Goal: Task Accomplishment & Management: Complete application form

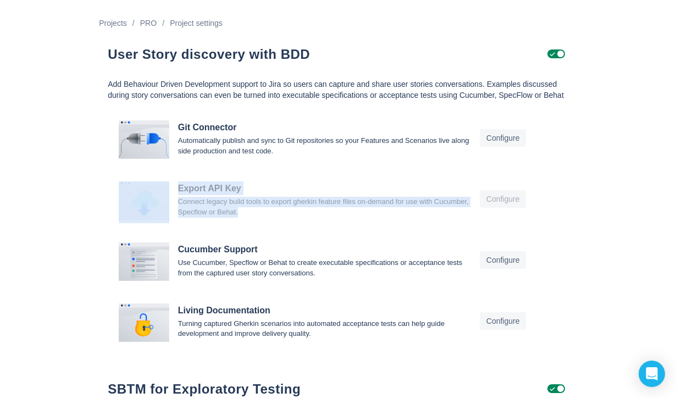
drag, startPoint x: 283, startPoint y: 219, endPoint x: 105, endPoint y: 199, distance: 178.6
click at [105, 199] on div "User Story discovery with BDD Add Behaviour Driven Development support to Jira …" at bounding box center [338, 267] width 478 height 475
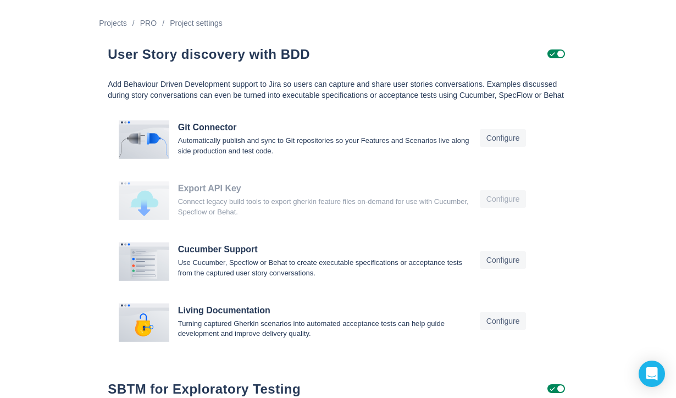
click at [596, 193] on div "Projects / PRO / Project settings User Story discovery with BDD Add Behaviour D…" at bounding box center [338, 252] width 676 height 505
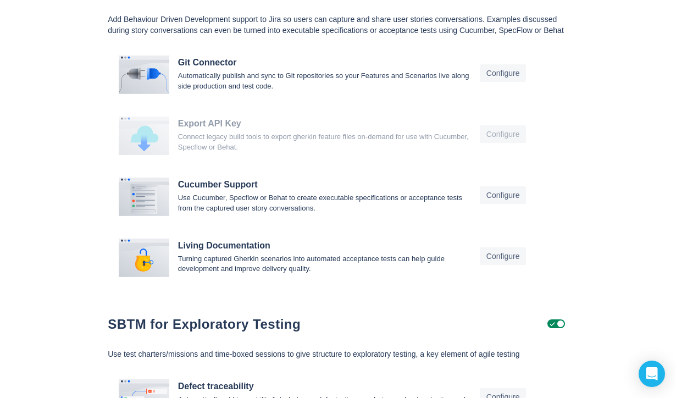
scroll to position [14, 0]
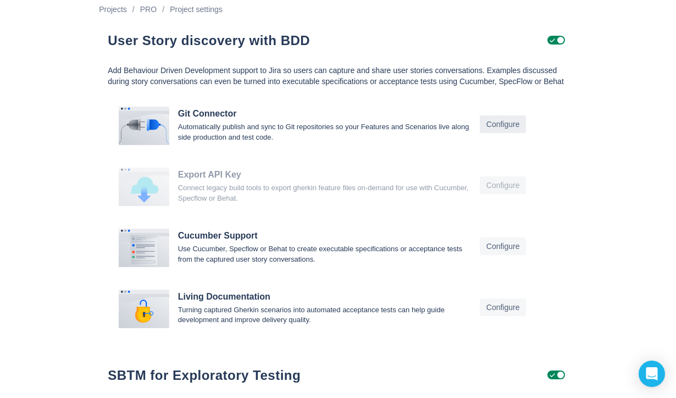
click at [499, 128] on span "Configure" at bounding box center [503, 124] width 34 height 18
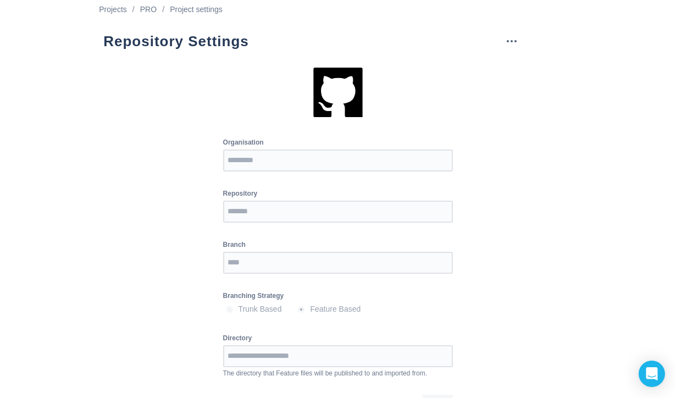
scroll to position [42, 0]
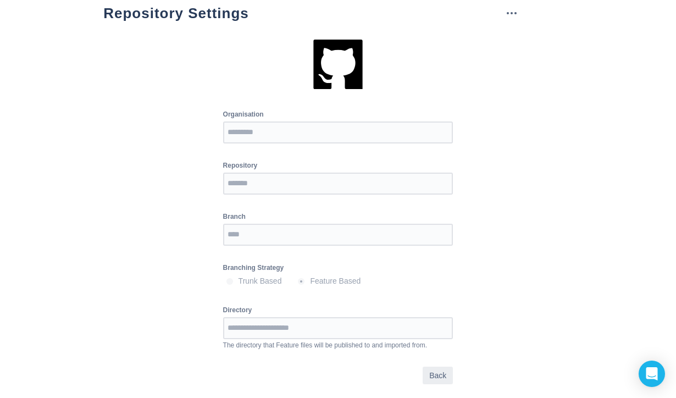
click at [436, 372] on span "Back" at bounding box center [437, 376] width 17 height 18
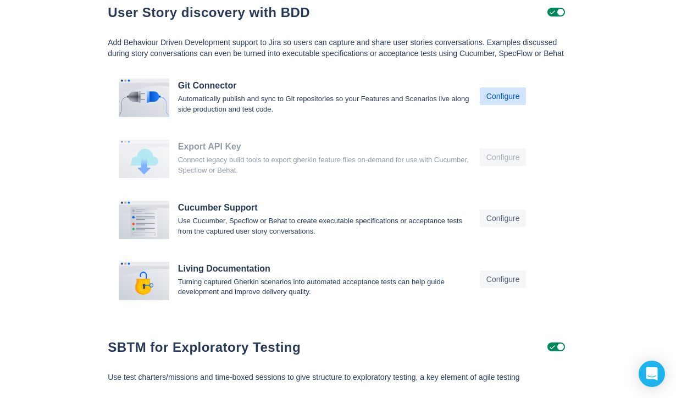
click at [497, 105] on span "Configure" at bounding box center [503, 96] width 34 height 18
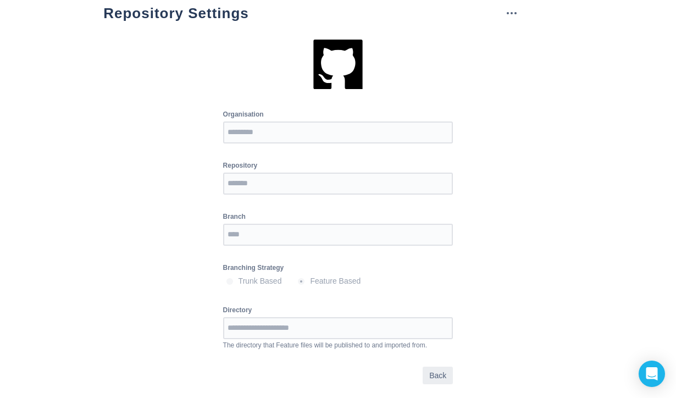
click at [439, 369] on span "Back" at bounding box center [437, 376] width 17 height 18
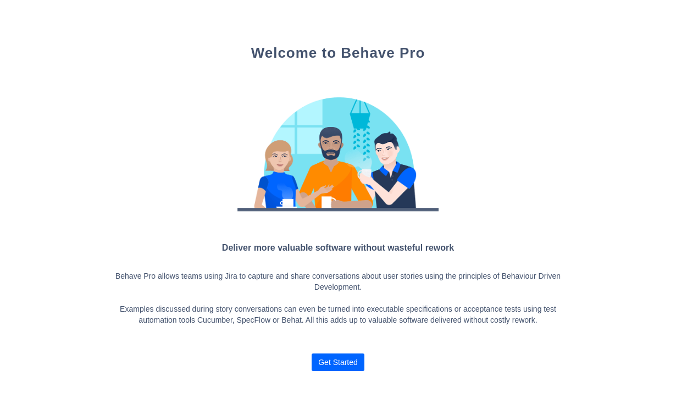
click at [324, 361] on span "Get Started" at bounding box center [338, 362] width 40 height 18
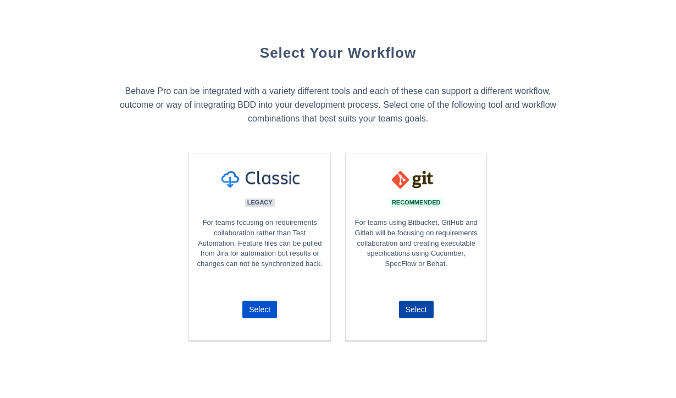
click at [414, 313] on span "Select" at bounding box center [416, 310] width 21 height 18
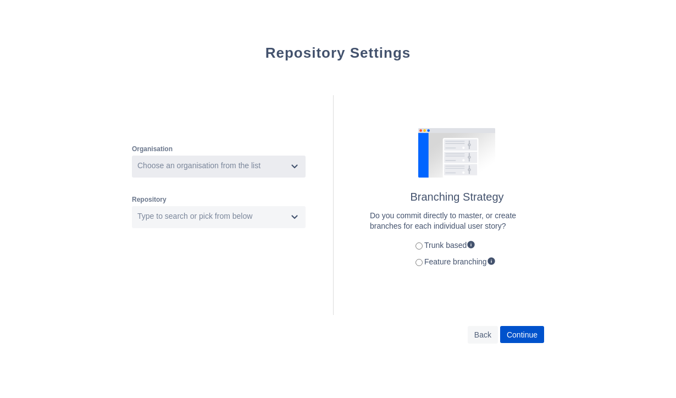
click at [236, 167] on div "Choose an organisation from the list" at bounding box center [198, 165] width 123 height 11
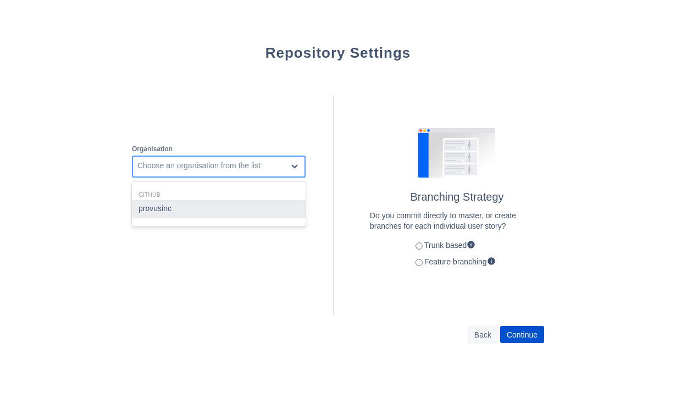
click at [205, 215] on div "provusinc" at bounding box center [219, 209] width 174 height 18
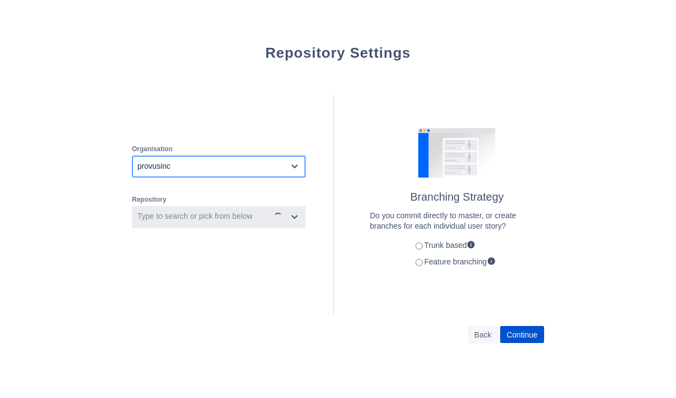
click at [202, 215] on div "Type to search or pick from below" at bounding box center [194, 216] width 115 height 11
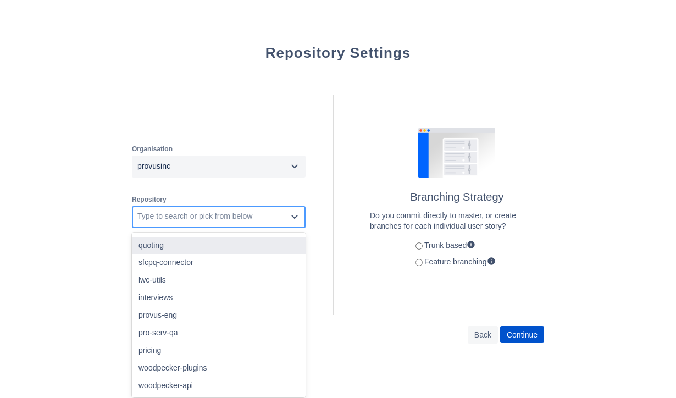
click at [220, 234] on div "quoting sfcpq-connector lwc-utils interviews provus-eng pro-serv-qa pricing woo…" at bounding box center [219, 314] width 174 height 165
click at [220, 238] on div "quoting" at bounding box center [219, 246] width 174 height 18
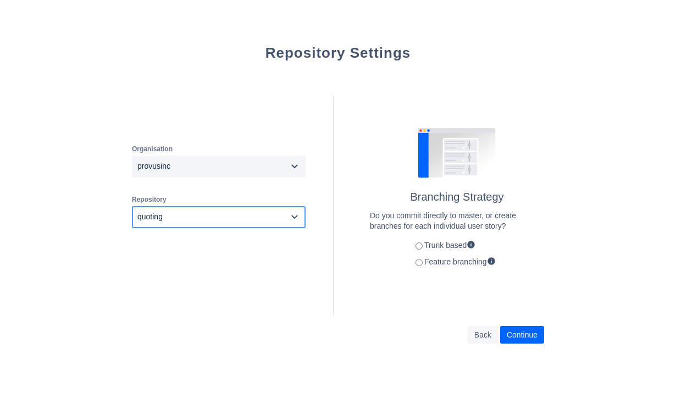
click at [529, 331] on span "Continue" at bounding box center [522, 335] width 31 height 18
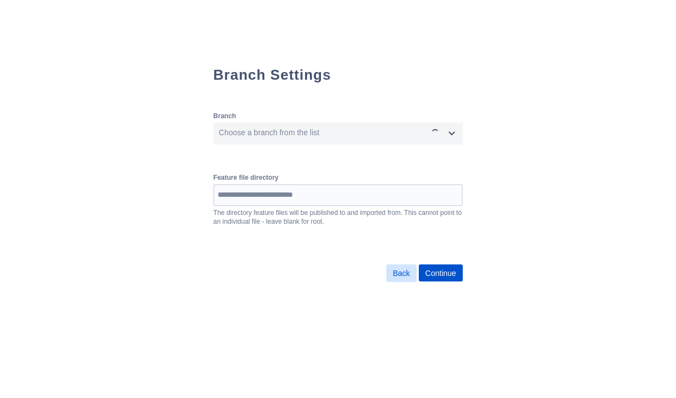
click at [399, 270] on button "Back" at bounding box center [401, 273] width 30 height 18
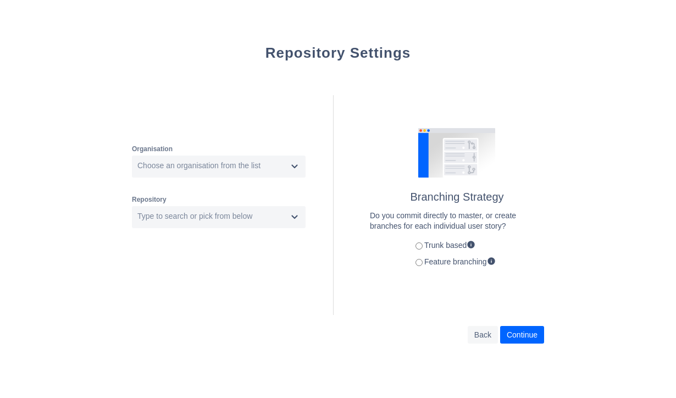
click at [509, 334] on span "Continue" at bounding box center [522, 335] width 31 height 18
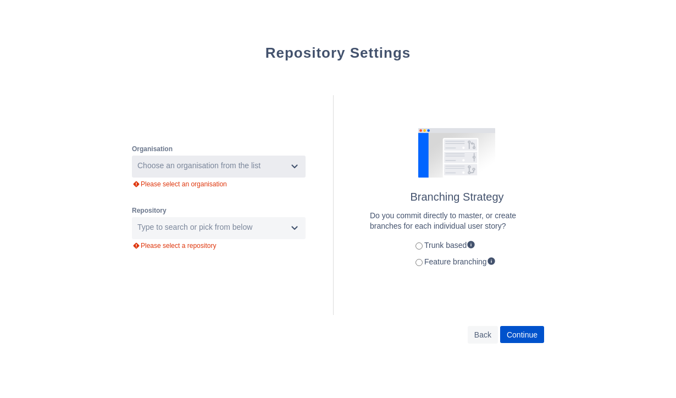
click at [195, 168] on div "Choose an organisation from the list" at bounding box center [198, 165] width 123 height 11
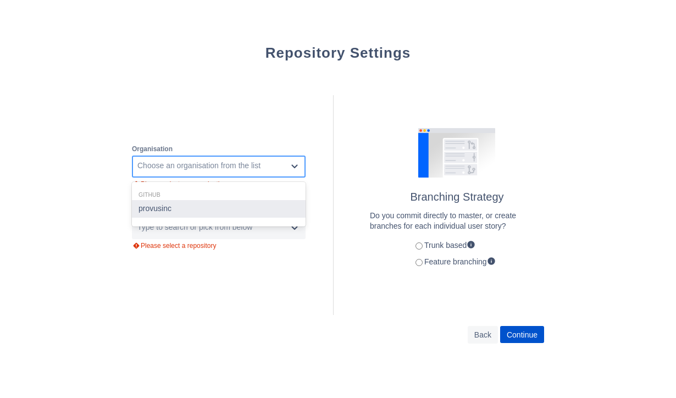
click at [191, 202] on div "provusinc" at bounding box center [219, 209] width 174 height 18
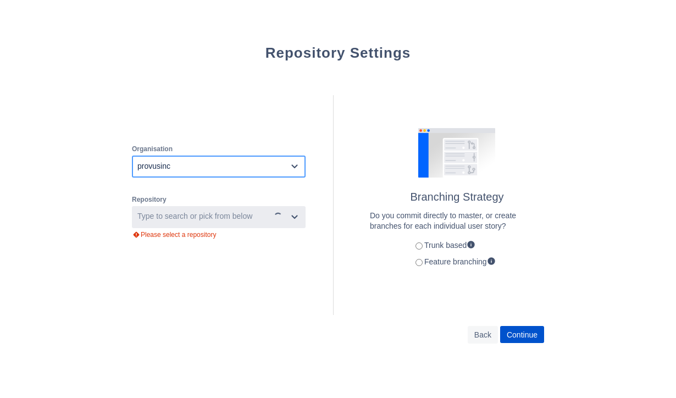
click at [183, 213] on div "Type to search or pick from below" at bounding box center [194, 216] width 115 height 11
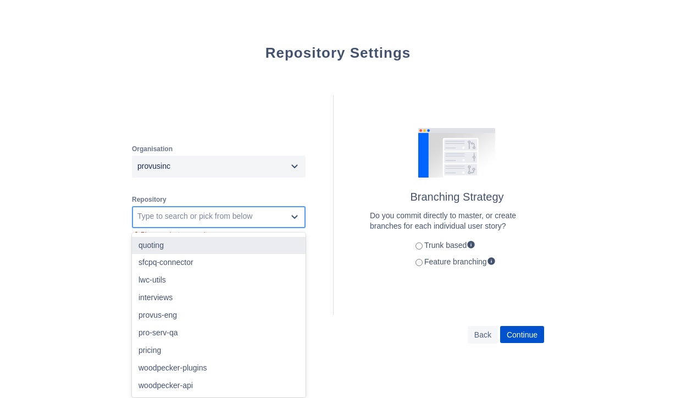
click at [184, 246] on div "quoting" at bounding box center [219, 246] width 174 height 18
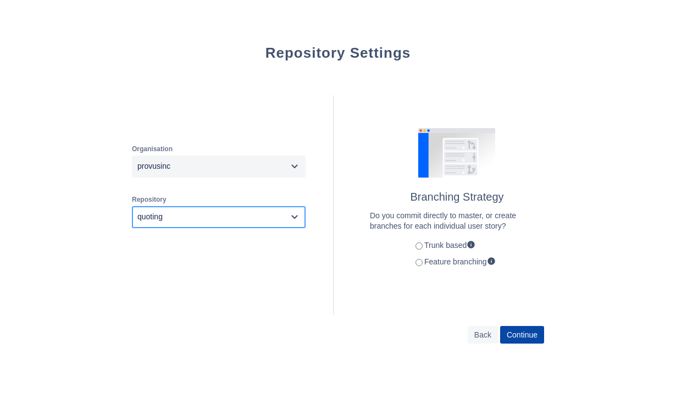
click at [522, 331] on span "Continue" at bounding box center [522, 335] width 31 height 18
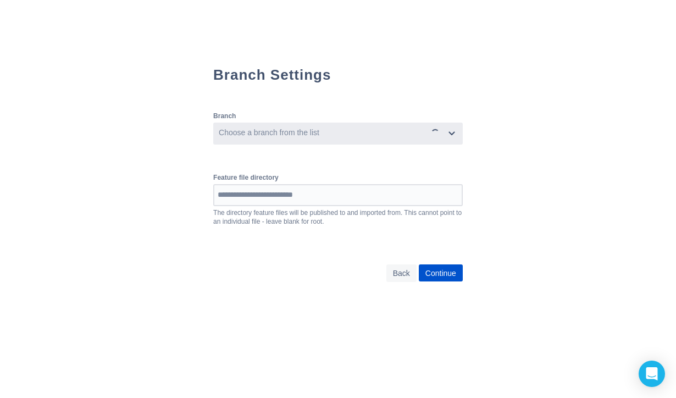
click at [339, 140] on div "Choose a branch from the list" at bounding box center [320, 134] width 212 height 18
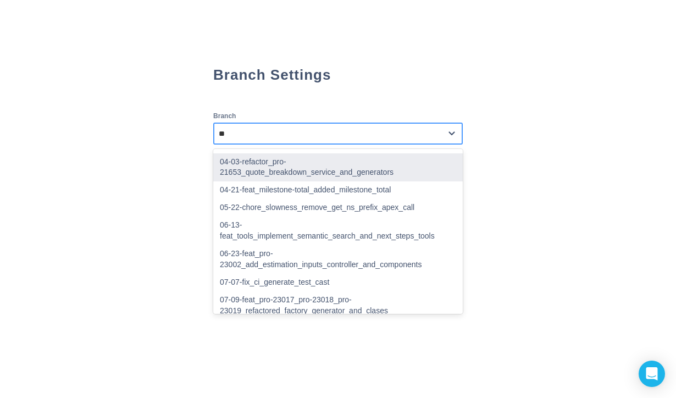
type input "***"
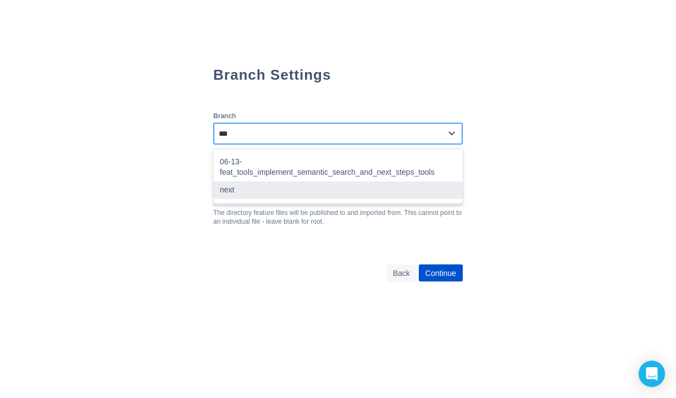
click at [284, 181] on div "next" at bounding box center [338, 190] width 250 height 18
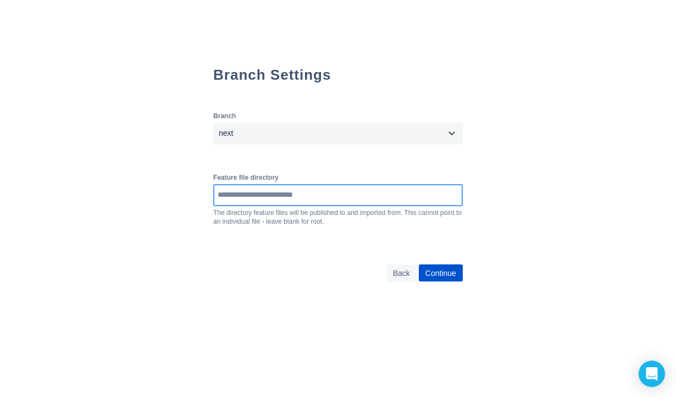
click at [283, 202] on input at bounding box center [337, 195] width 247 height 20
paste input "**********"
type input "**********"
click at [435, 269] on span "Continue" at bounding box center [440, 273] width 31 height 18
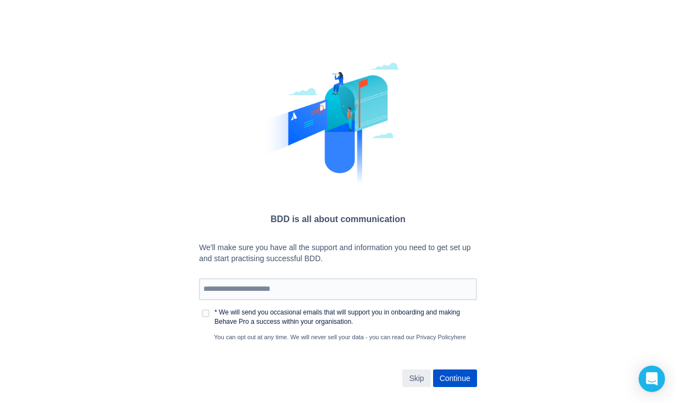
click at [423, 374] on span "Skip" at bounding box center [416, 378] width 15 height 18
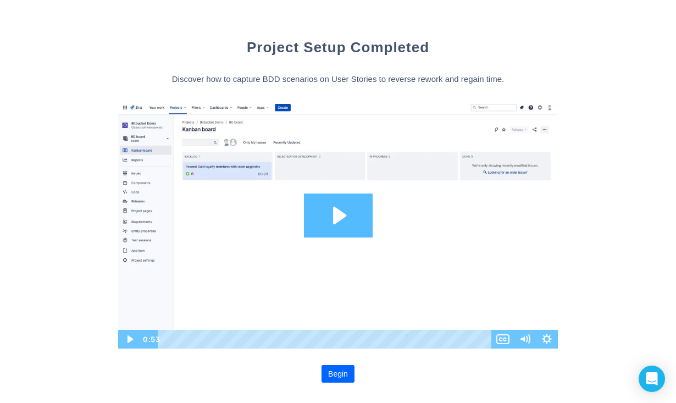
click at [340, 373] on span "Begin" at bounding box center [338, 374] width 20 height 18
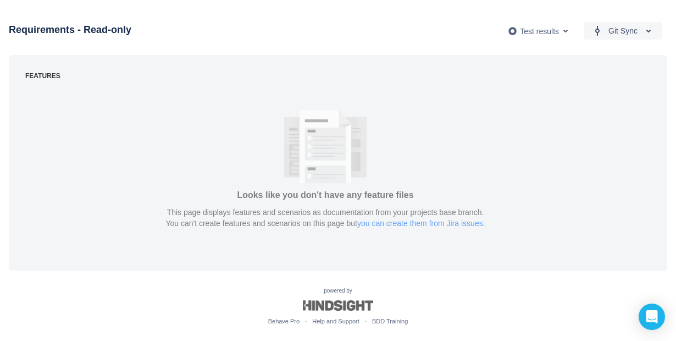
scroll to position [5, 0]
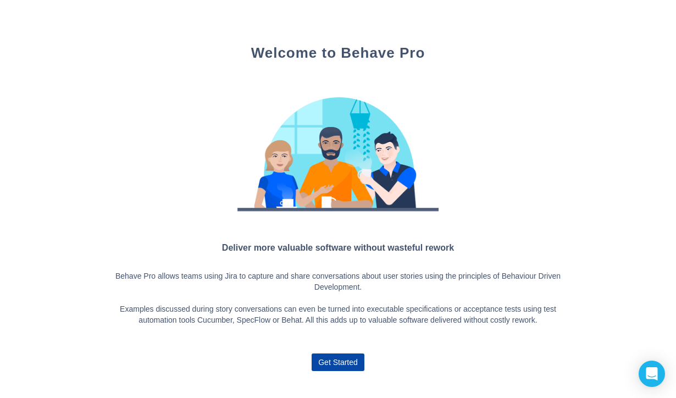
click at [345, 362] on span "Get Started" at bounding box center [338, 362] width 40 height 18
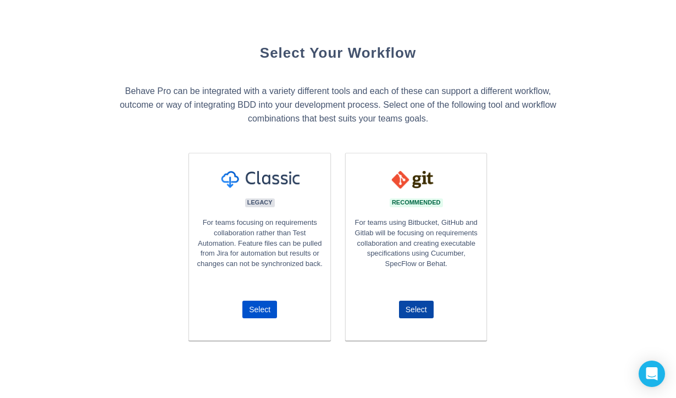
click at [413, 312] on span "Select" at bounding box center [416, 310] width 21 height 18
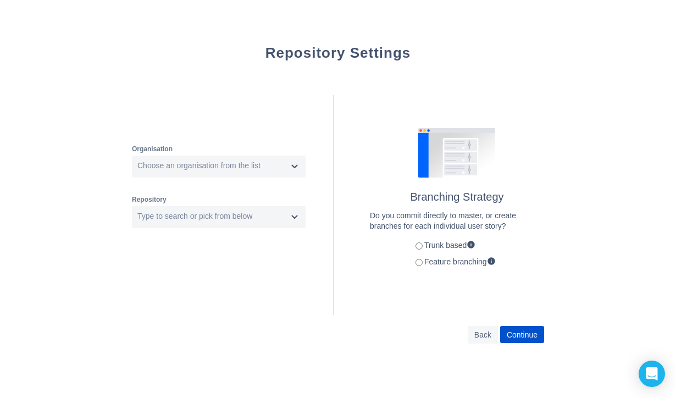
click at [423, 265] on label "Feature branching" at bounding box center [453, 261] width 85 height 9
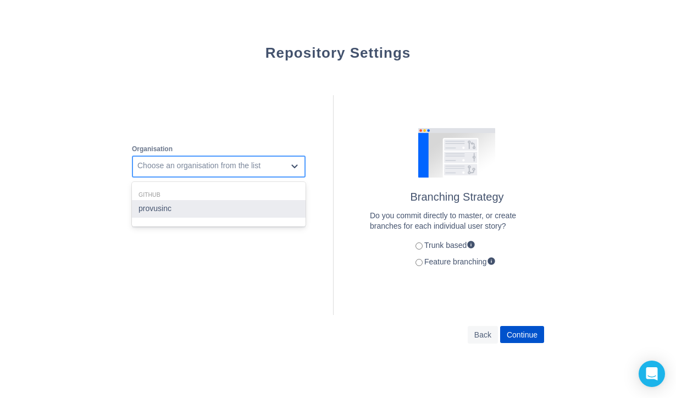
click at [271, 171] on div "Choose an organisation from the list" at bounding box center [210, 167] width 154 height 18
click at [220, 204] on div "provusinc" at bounding box center [219, 209] width 174 height 18
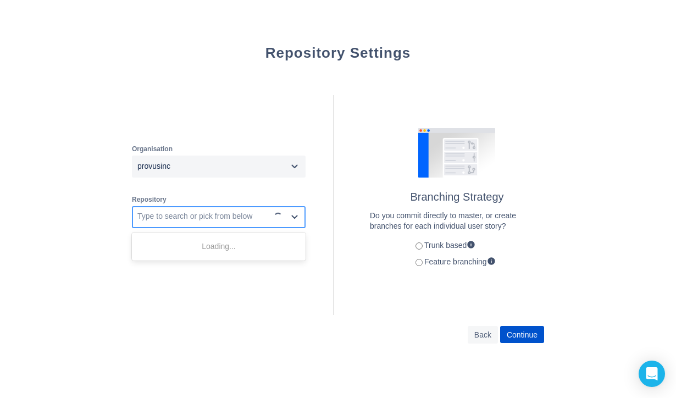
click at [198, 215] on div "Type to search or pick from below" at bounding box center [194, 216] width 115 height 11
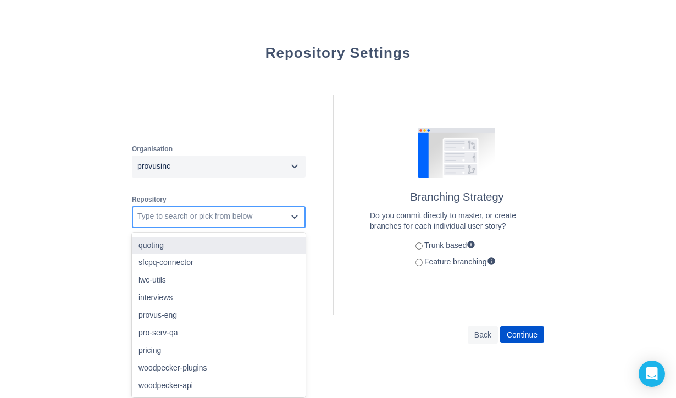
click at [190, 244] on div "quoting" at bounding box center [219, 246] width 174 height 18
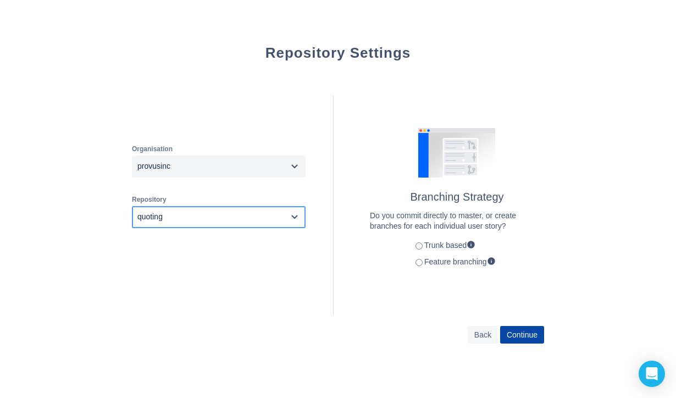
click at [532, 335] on span "Continue" at bounding box center [522, 335] width 31 height 18
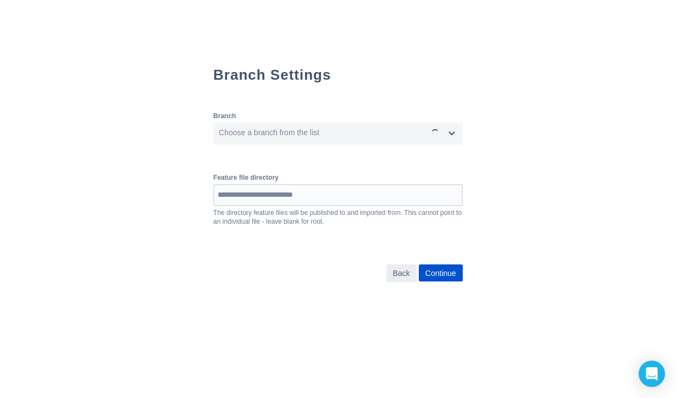
click at [410, 276] on span "Back" at bounding box center [401, 273] width 17 height 18
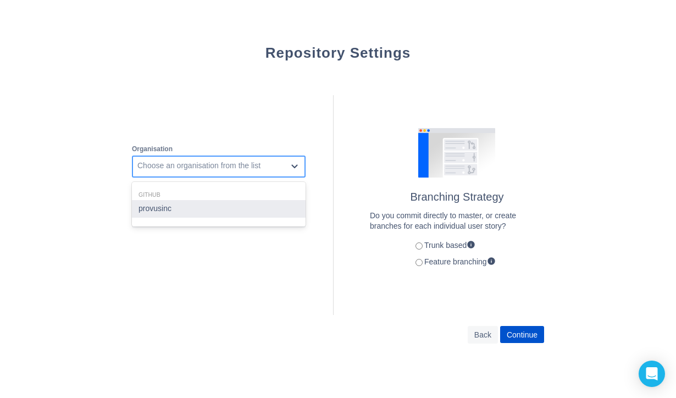
click at [231, 158] on div "Choose an organisation from the list" at bounding box center [210, 167] width 154 height 18
click at [195, 215] on div "provusinc" at bounding box center [219, 209] width 174 height 18
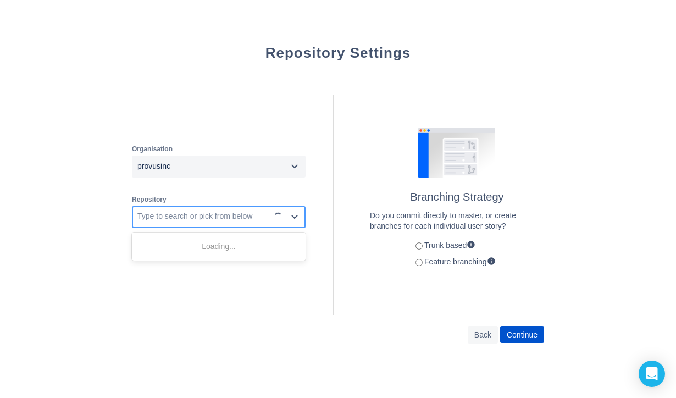
click at [198, 208] on div "Type to search or pick from below" at bounding box center [201, 217] width 136 height 18
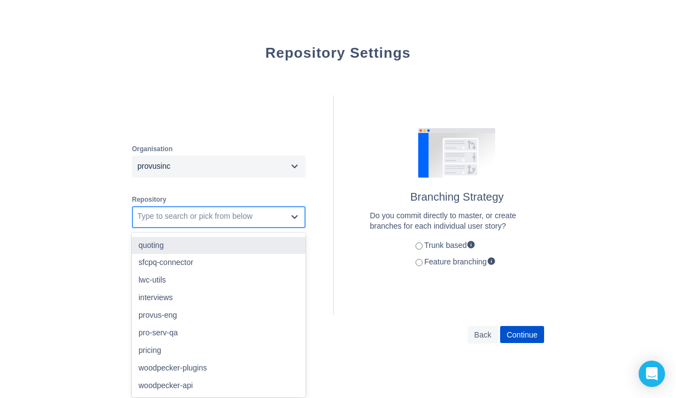
click at [193, 246] on div "quoting" at bounding box center [219, 246] width 174 height 18
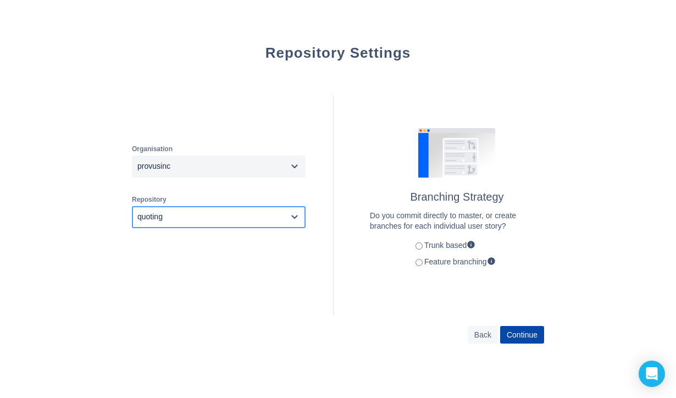
click at [525, 339] on span "Continue" at bounding box center [522, 335] width 31 height 18
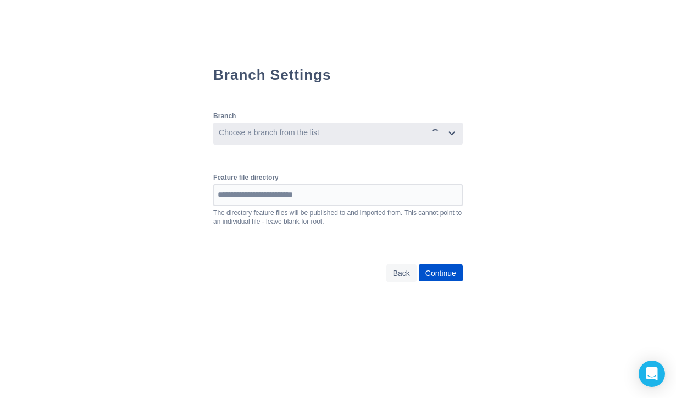
click at [336, 134] on div "Choose a branch from the list" at bounding box center [320, 134] width 212 height 18
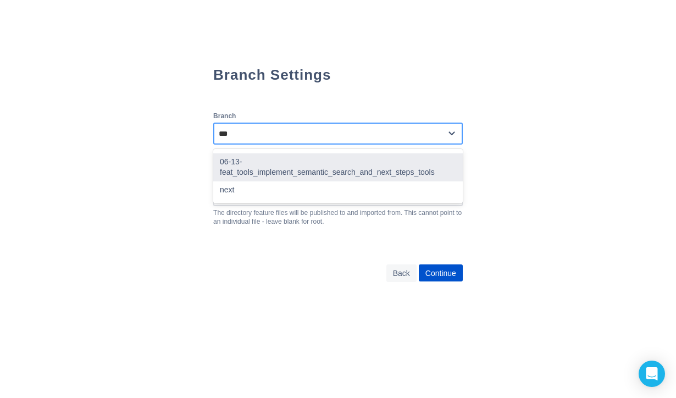
type input "****"
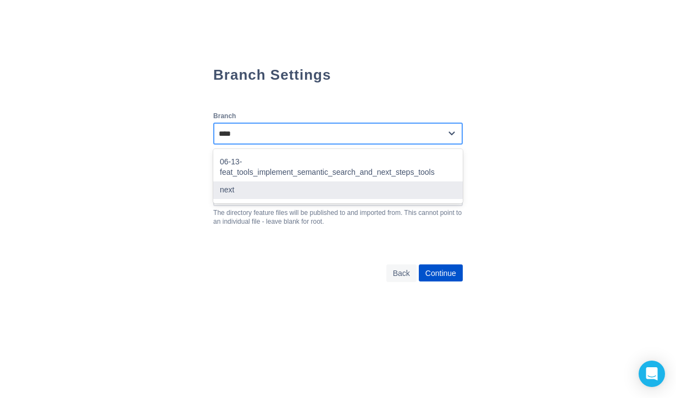
click at [313, 181] on div "next" at bounding box center [338, 190] width 250 height 18
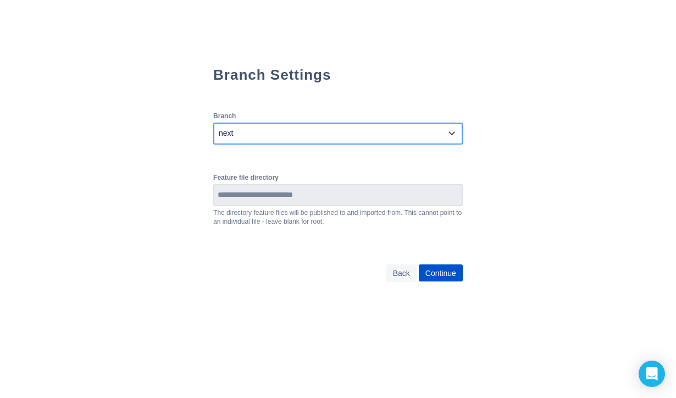
click at [303, 197] on input at bounding box center [337, 195] width 247 height 20
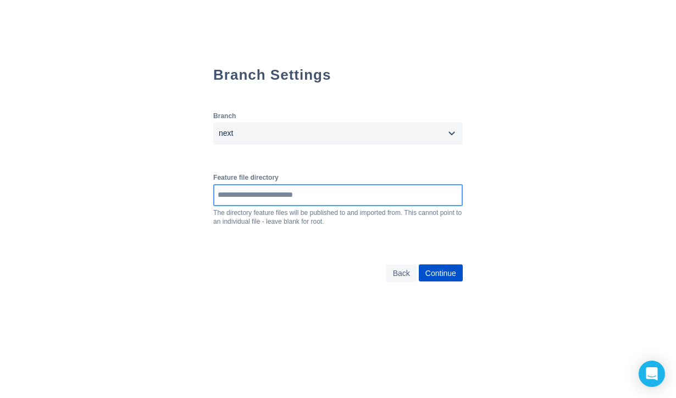
click at [235, 200] on input at bounding box center [337, 195] width 247 height 20
paste input "**********"
type input "**********"
click at [454, 274] on span "Continue" at bounding box center [440, 273] width 31 height 18
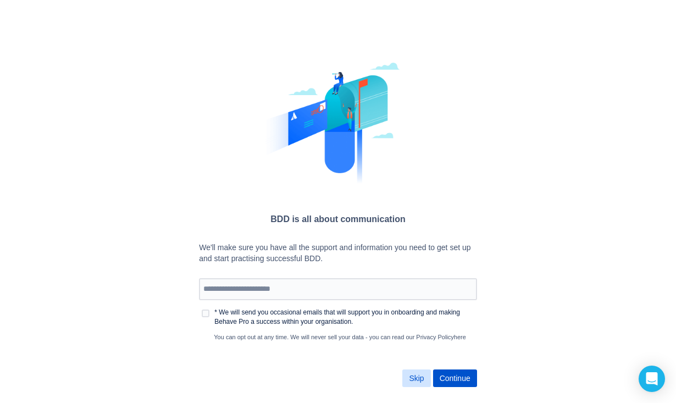
click at [424, 379] on span "Skip" at bounding box center [416, 378] width 15 height 18
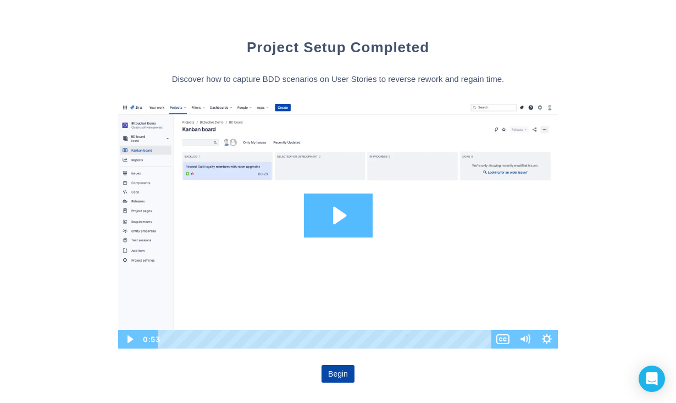
click at [347, 373] on span "Begin" at bounding box center [338, 374] width 24 height 18
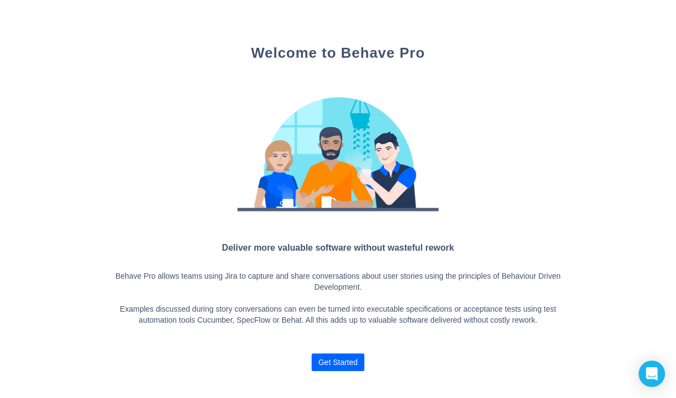
click at [334, 364] on span "Get Started" at bounding box center [338, 362] width 40 height 18
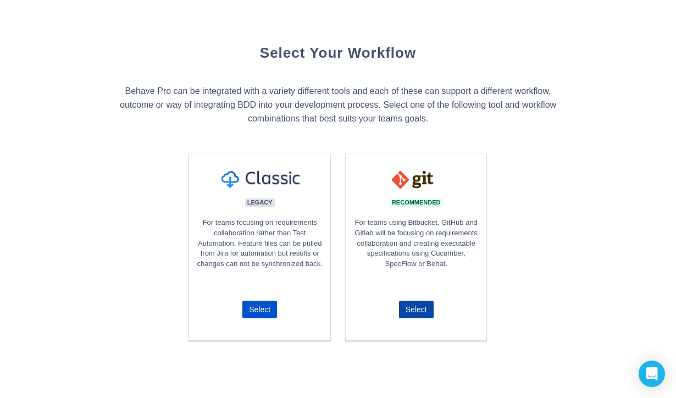
click at [409, 312] on span "Select" at bounding box center [416, 310] width 21 height 18
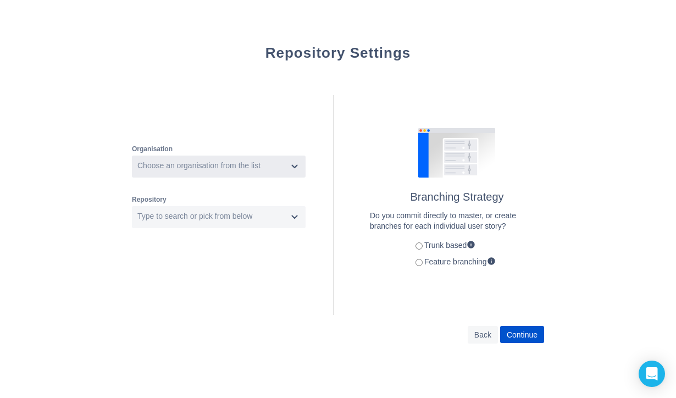
click at [171, 160] on div "Choose an organisation from the list" at bounding box center [210, 167] width 154 height 18
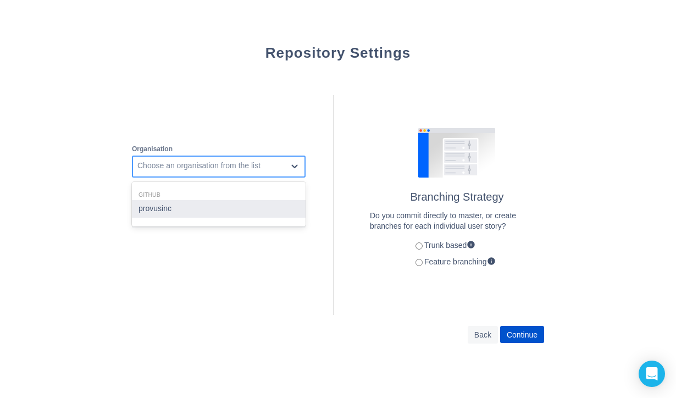
click at [180, 206] on div "provusinc" at bounding box center [219, 209] width 174 height 18
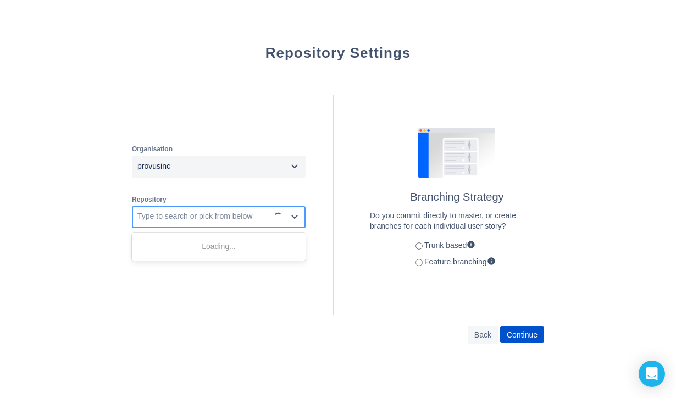
click at [176, 218] on div "Type to search or pick from below" at bounding box center [194, 216] width 115 height 11
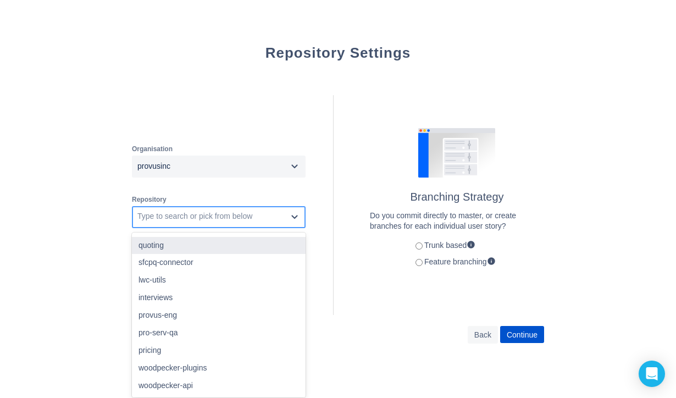
click at [193, 250] on div "quoting" at bounding box center [219, 246] width 174 height 18
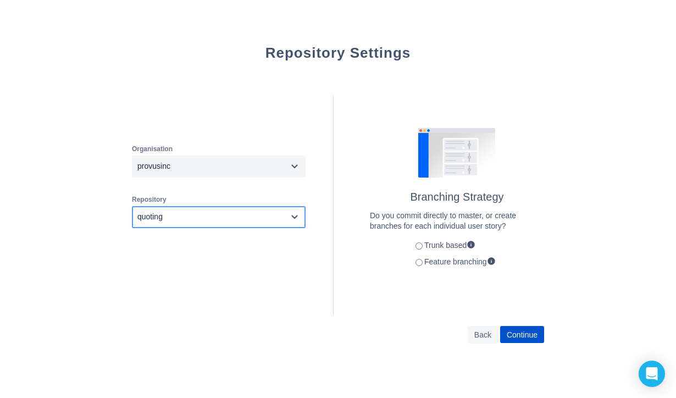
click at [470, 262] on label "Feature branching" at bounding box center [453, 261] width 85 height 9
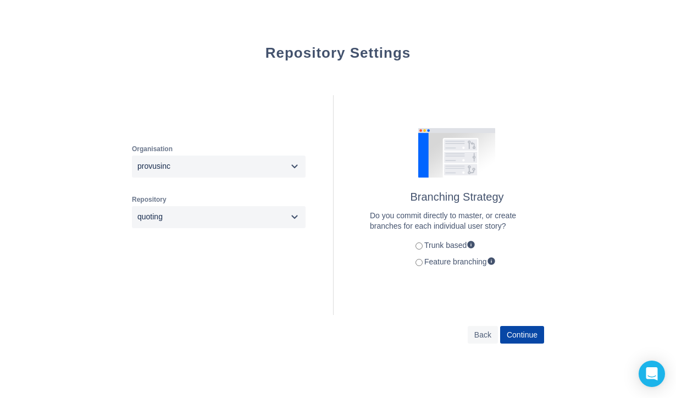
click at [516, 334] on span "Continue" at bounding box center [522, 335] width 31 height 18
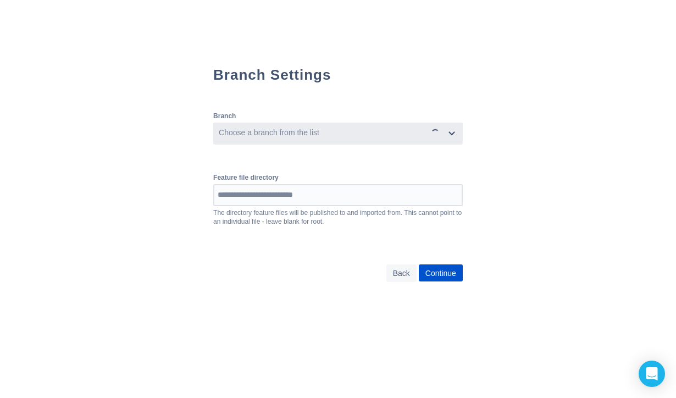
click at [314, 137] on div "Choose a branch from the list" at bounding box center [320, 134] width 212 height 18
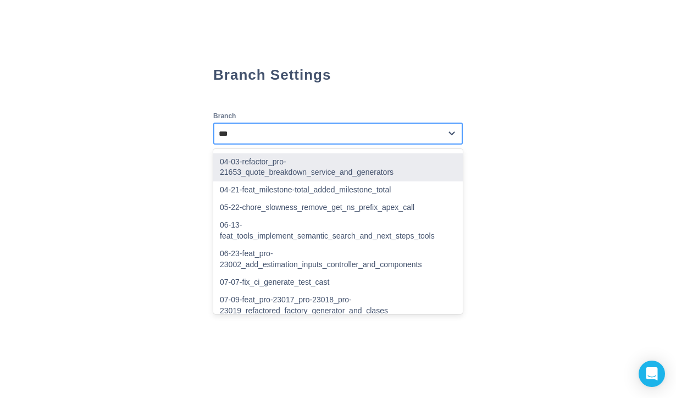
type input "****"
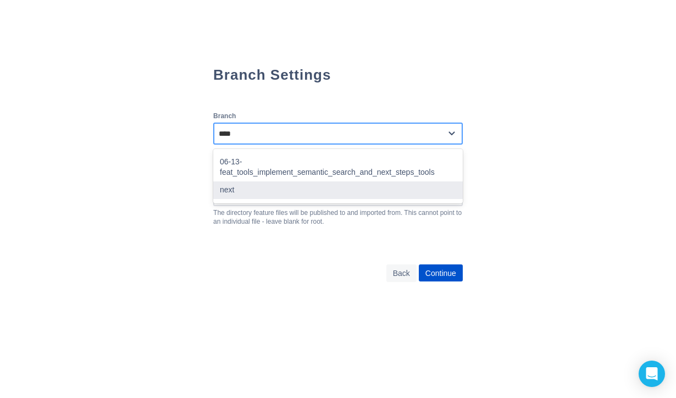
click at [266, 181] on div "next" at bounding box center [338, 190] width 250 height 18
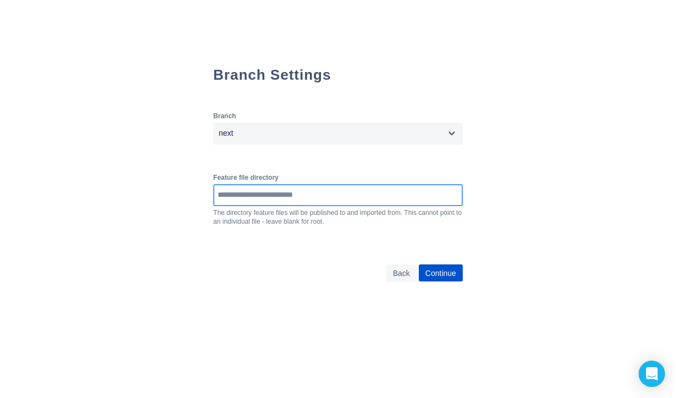
click at [262, 200] on input at bounding box center [337, 195] width 247 height 20
paste input "**********"
type input "**********"
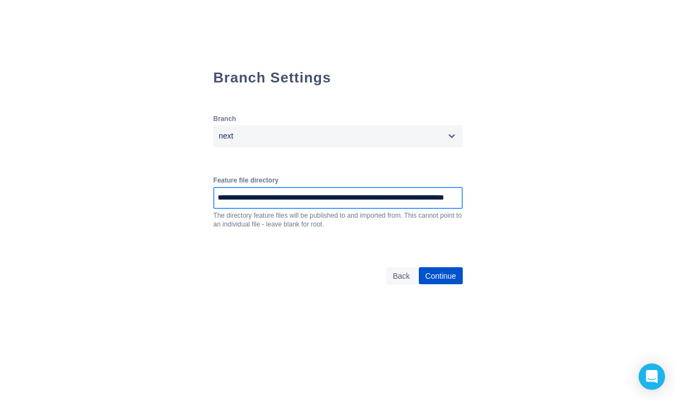
scroll to position [0, 0]
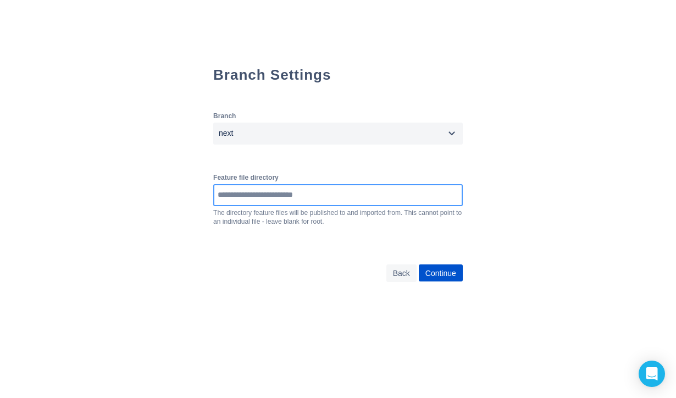
paste input "**********"
type input "**********"
click at [456, 276] on span "Continue" at bounding box center [440, 273] width 31 height 18
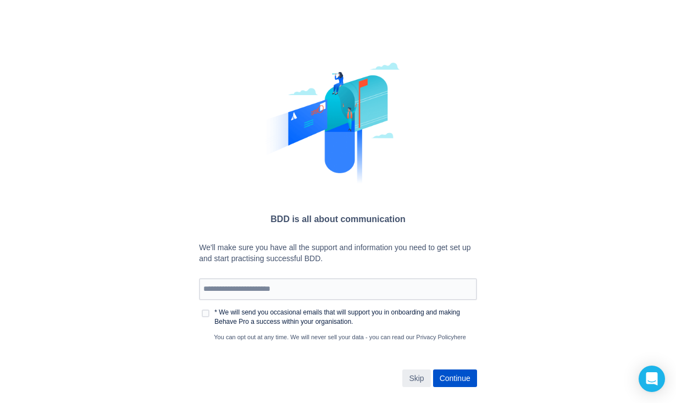
click at [424, 373] on span "Skip" at bounding box center [416, 378] width 15 height 18
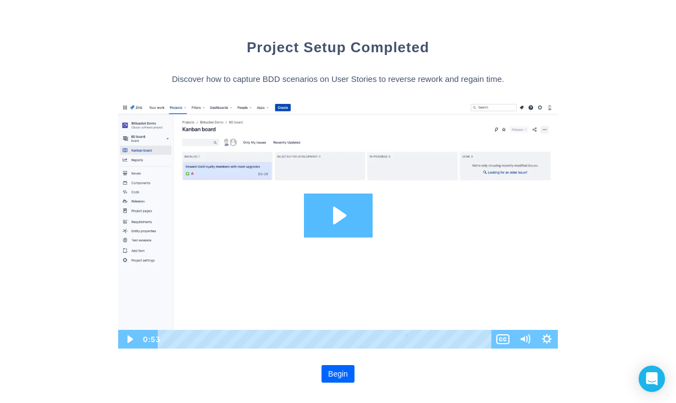
click at [330, 377] on span "Begin" at bounding box center [338, 374] width 20 height 18
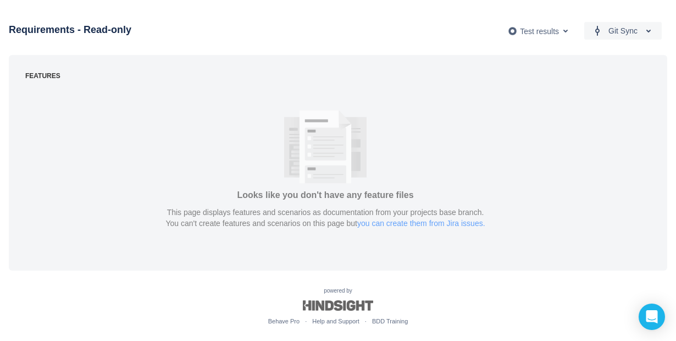
scroll to position [5, 0]
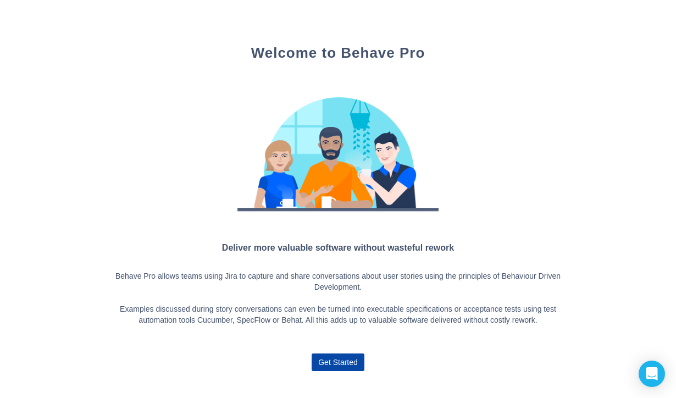
click at [327, 355] on span "Get Started" at bounding box center [338, 362] width 40 height 18
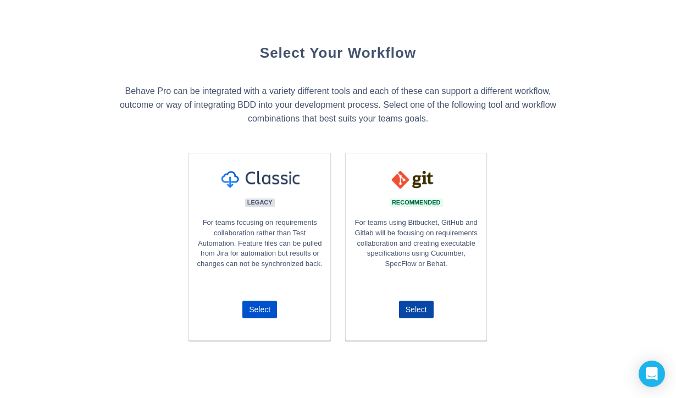
click at [407, 306] on span "Select" at bounding box center [416, 310] width 21 height 18
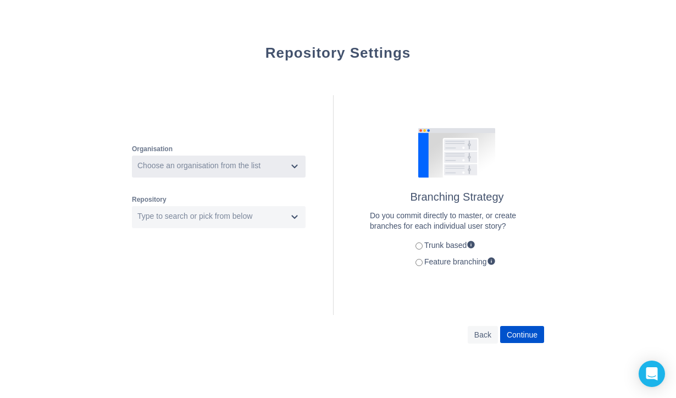
click at [234, 171] on div "Choose an organisation from the list" at bounding box center [198, 165] width 123 height 11
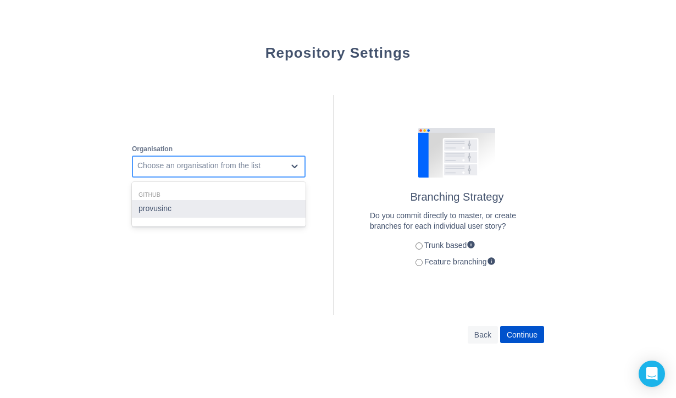
click at [214, 213] on div "provusinc" at bounding box center [219, 209] width 174 height 18
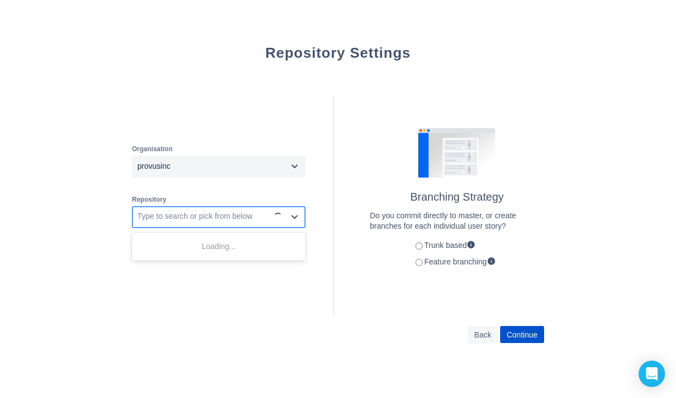
click at [214, 213] on div "Type to search or pick from below" at bounding box center [194, 216] width 115 height 11
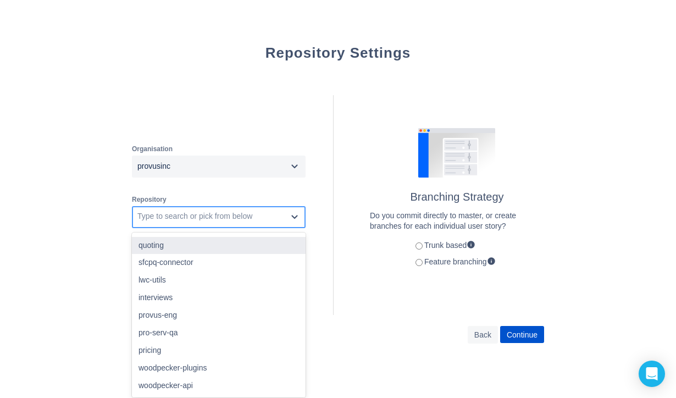
click at [205, 245] on div "quoting" at bounding box center [219, 246] width 174 height 18
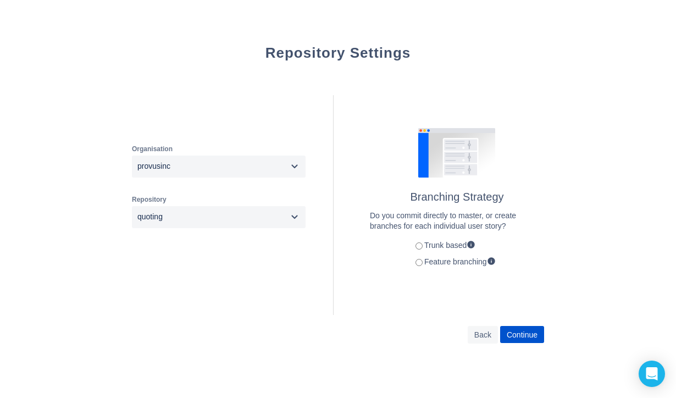
click at [453, 266] on label "Feature branching" at bounding box center [453, 261] width 85 height 9
click at [526, 331] on span "Continue" at bounding box center [522, 335] width 31 height 18
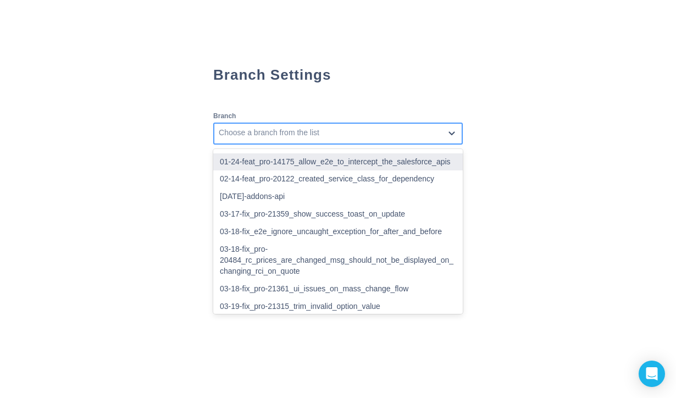
click at [309, 143] on div "Choose a branch from the list" at bounding box center [338, 134] width 250 height 22
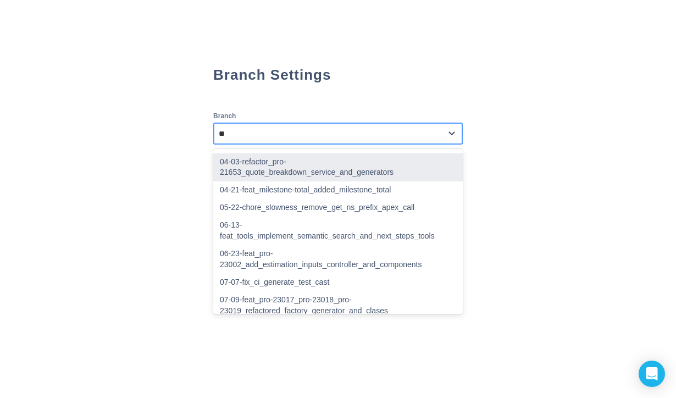
type input "***"
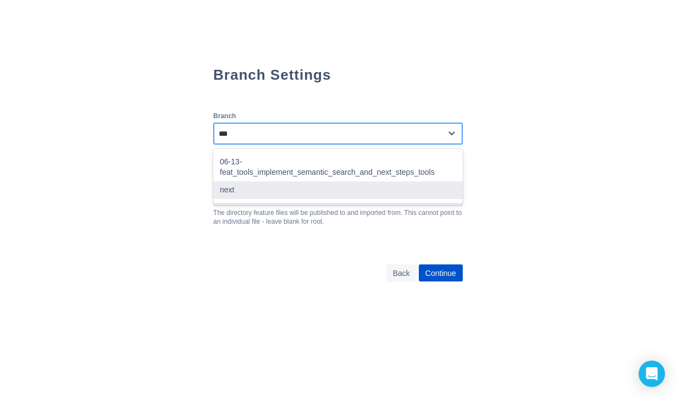
click at [273, 181] on div "next" at bounding box center [338, 190] width 250 height 18
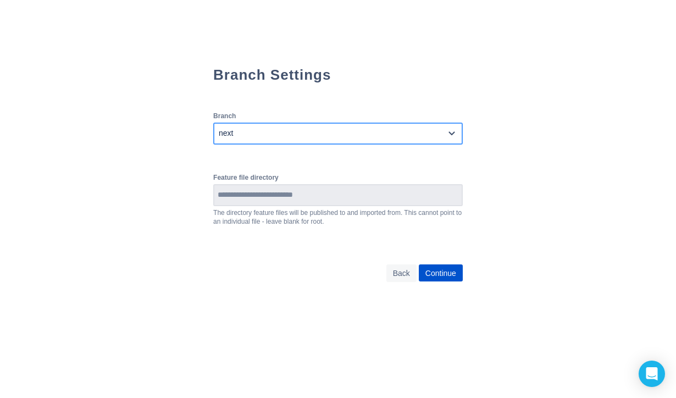
click at [236, 197] on input at bounding box center [337, 195] width 247 height 20
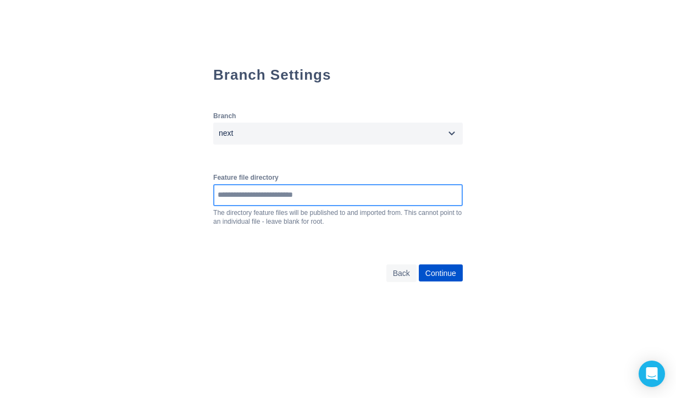
paste input "**********"
type input "**********"
click at [456, 273] on span "Continue" at bounding box center [440, 273] width 31 height 18
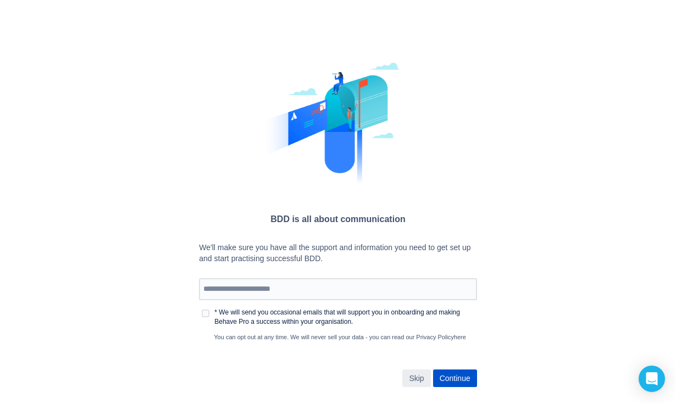
click at [422, 378] on span "Skip" at bounding box center [416, 378] width 15 height 18
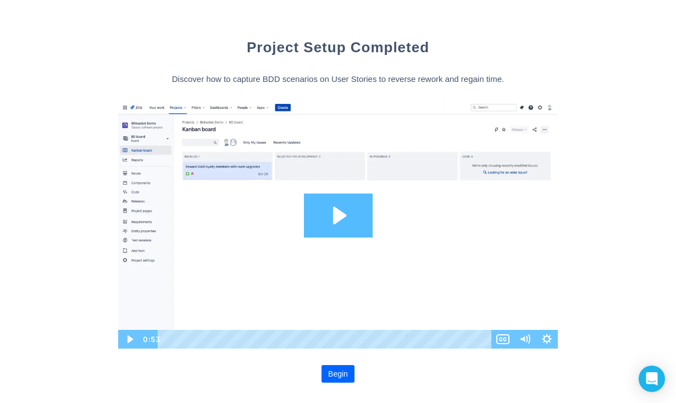
click at [334, 375] on span "Begin" at bounding box center [338, 374] width 20 height 18
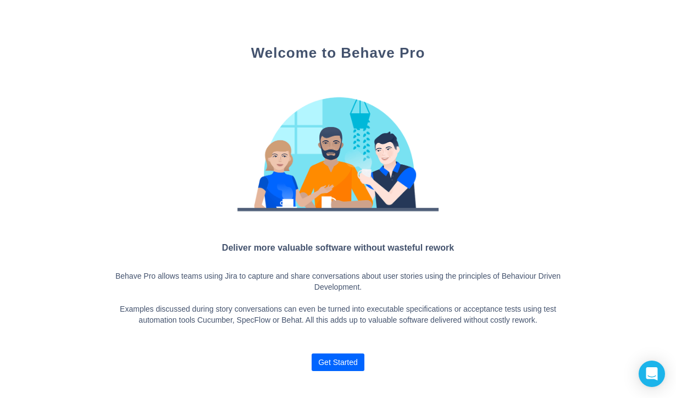
click at [346, 360] on span "Get Started" at bounding box center [338, 362] width 40 height 18
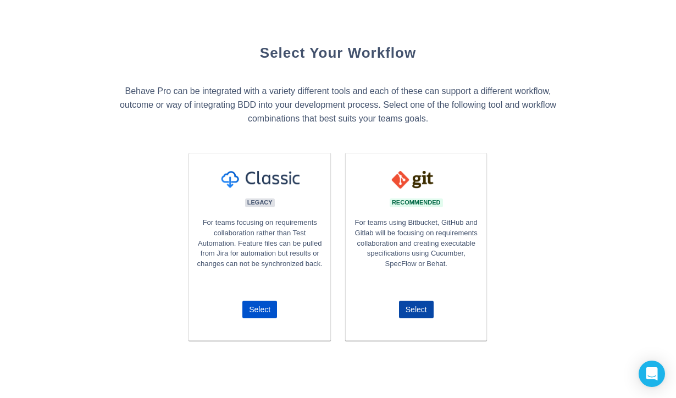
click at [408, 307] on span "Select" at bounding box center [416, 310] width 21 height 18
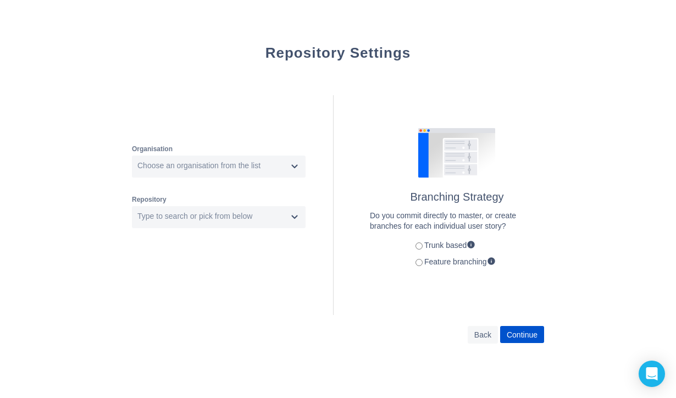
click at [428, 263] on label "Feature branching" at bounding box center [453, 261] width 85 height 9
click at [273, 168] on div "Choose an organisation from the list" at bounding box center [210, 167] width 154 height 18
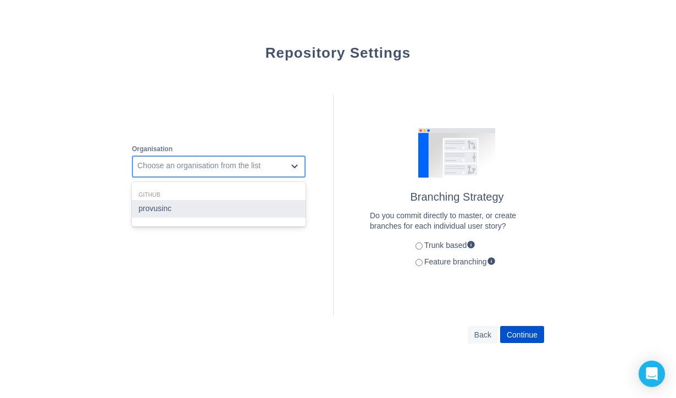
click at [233, 202] on div "provusinc" at bounding box center [219, 209] width 174 height 18
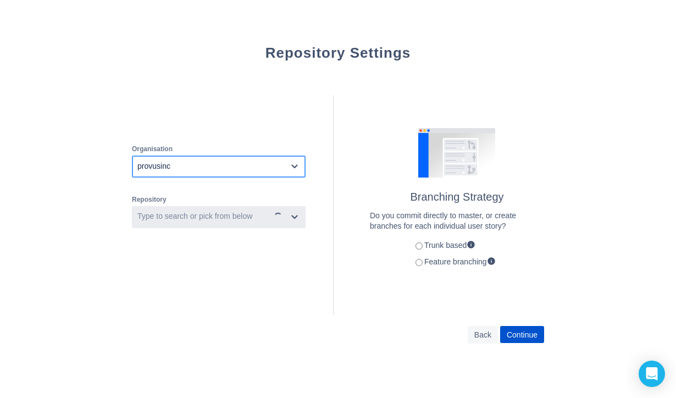
click at [225, 214] on div "Type to search or pick from below" at bounding box center [194, 216] width 115 height 11
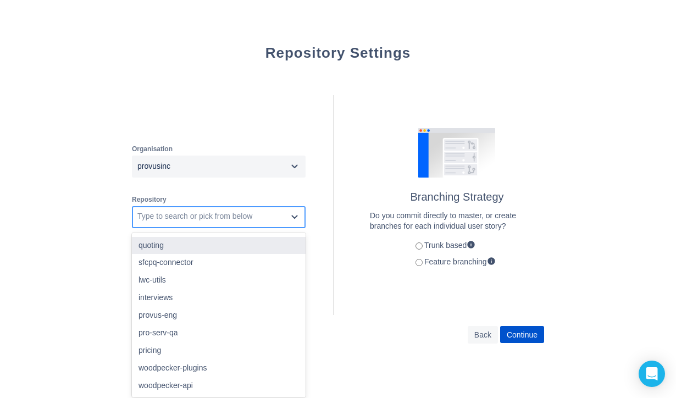
click at [192, 242] on div "quoting" at bounding box center [219, 246] width 174 height 18
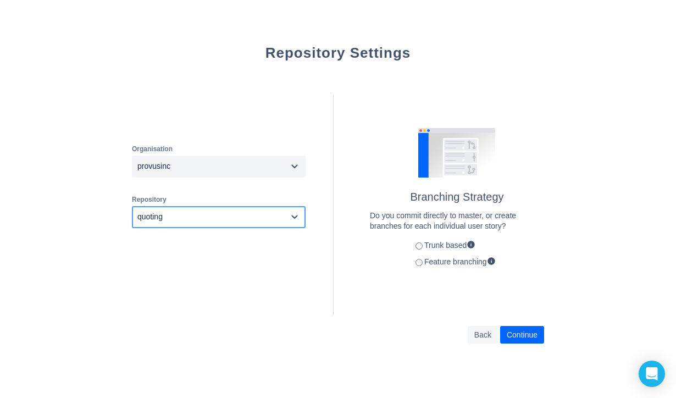
click at [534, 333] on span "Continue" at bounding box center [522, 335] width 31 height 18
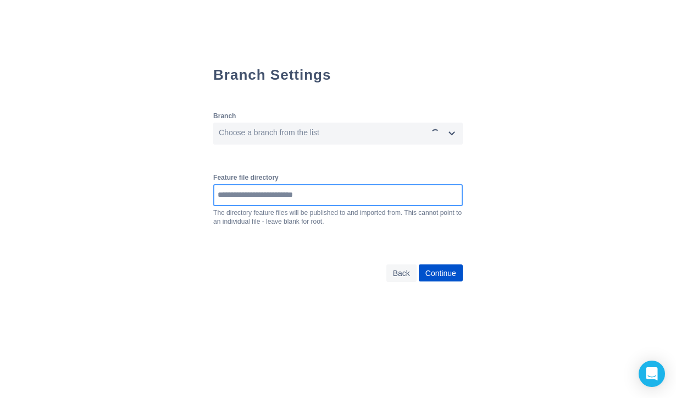
click at [345, 198] on input at bounding box center [337, 195] width 247 height 20
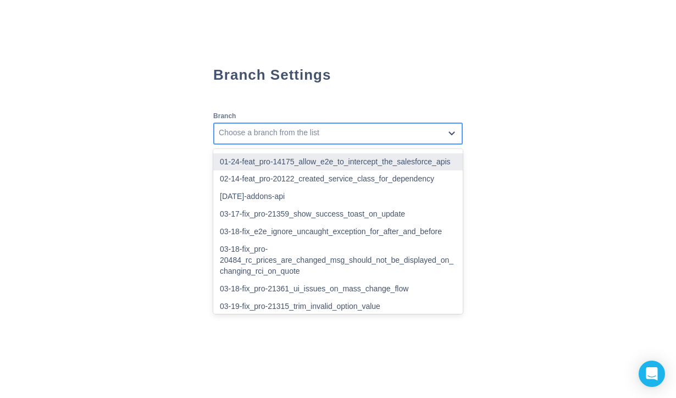
click at [314, 132] on div "Choose a branch from the list" at bounding box center [329, 134] width 230 height 18
type input "*"
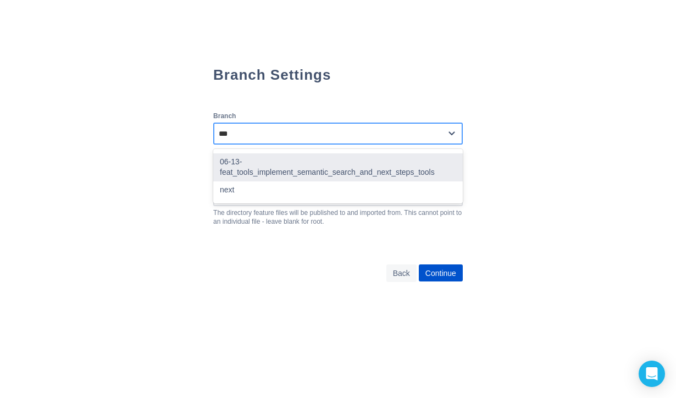
type input "****"
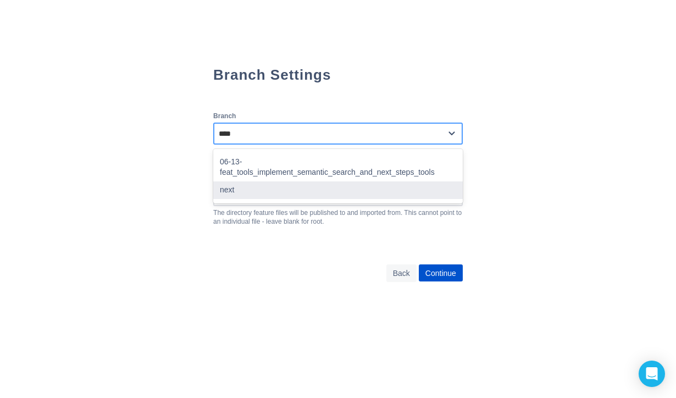
click at [274, 181] on div "next" at bounding box center [338, 190] width 250 height 18
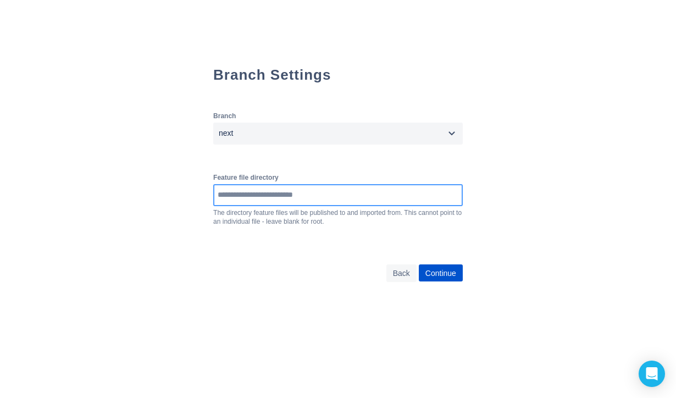
click at [258, 190] on input at bounding box center [337, 195] width 247 height 20
paste input "**********"
click at [456, 280] on span "Continue" at bounding box center [440, 273] width 31 height 18
type input "**********"
